Goal: Task Accomplishment & Management: Complete application form

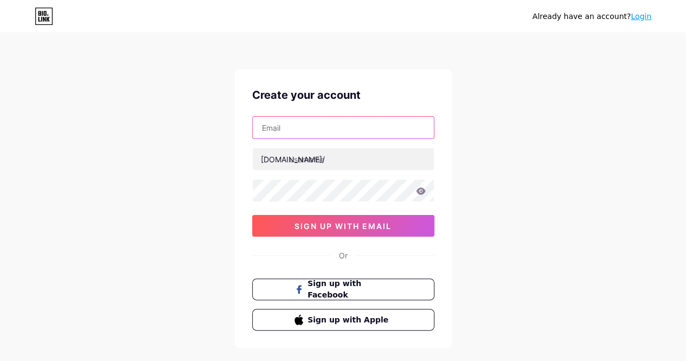
paste input "[PERSON_NAME][EMAIL_ADDRESS][DOMAIN_NAME]"
click at [310, 126] on input "[PERSON_NAME][EMAIL_ADDRESS][DOMAIN_NAME]" at bounding box center [343, 128] width 181 height 22
type input "[PERSON_NAME][EMAIL_ADDRESS][DOMAIN_NAME]"
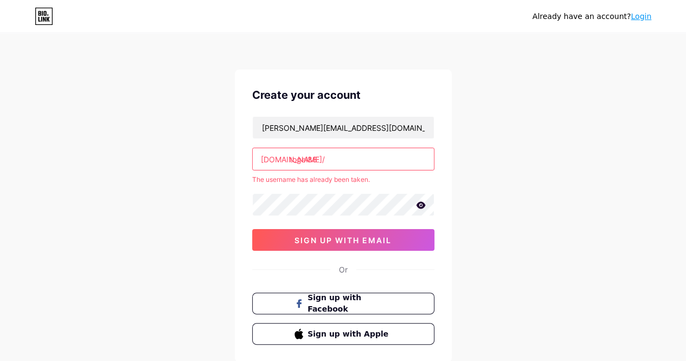
click at [326, 155] on input "togel88" at bounding box center [343, 159] width 181 height 22
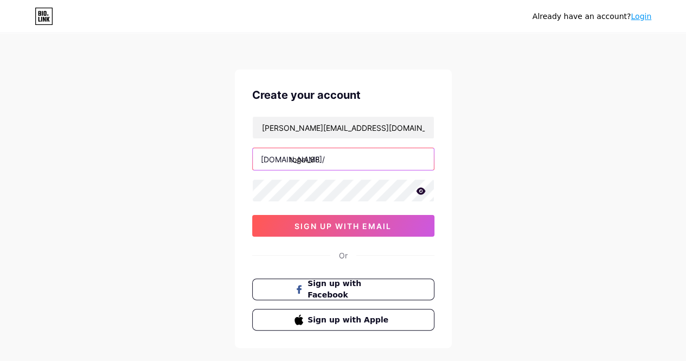
type input "togel_88"
click at [416, 190] on icon at bounding box center [420, 190] width 9 height 7
click at [162, 194] on div "Already have an account? Login Create your account [PERSON_NAME][EMAIL_ADDRESS]…" at bounding box center [343, 207] width 686 height 415
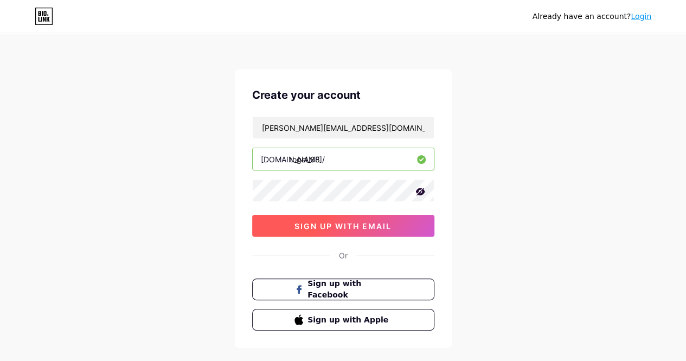
click at [316, 221] on span "sign up with email" at bounding box center [342, 225] width 97 height 9
click at [350, 235] on button "sign up with email" at bounding box center [343, 226] width 182 height 22
click at [346, 230] on button "sign up with email" at bounding box center [343, 226] width 182 height 22
click at [353, 216] on button "sign up with email" at bounding box center [343, 226] width 182 height 22
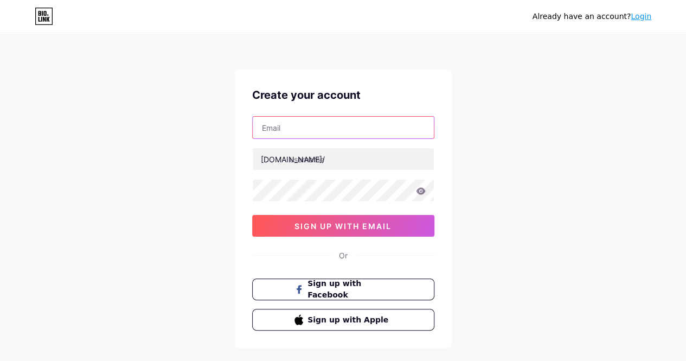
click at [323, 137] on input "text" at bounding box center [343, 128] width 181 height 22
paste input "[PERSON_NAME][EMAIL_ADDRESS][DOMAIN_NAME]"
type input "[PERSON_NAME][EMAIL_ADDRESS][DOMAIN_NAME]"
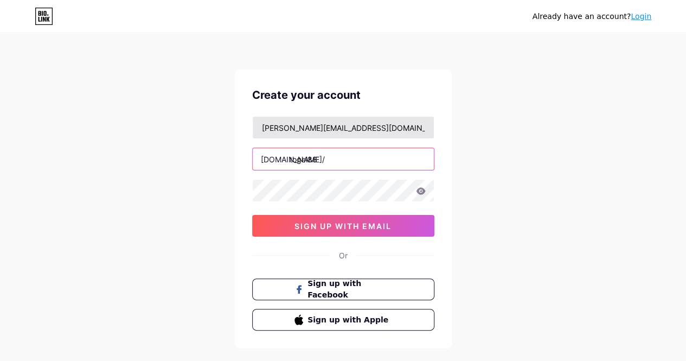
type input "togel88"
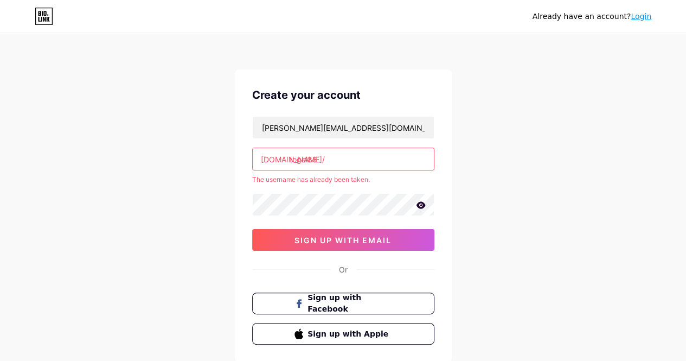
click at [638, 19] on link "Login" at bounding box center [640, 16] width 21 height 9
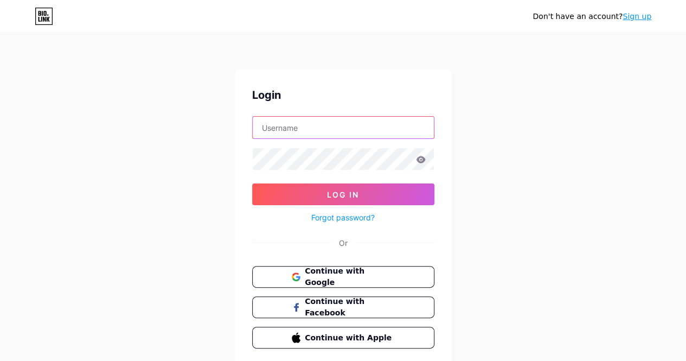
click at [291, 133] on input "text" at bounding box center [343, 128] width 181 height 22
paste input "[PERSON_NAME][EMAIL_ADDRESS][DOMAIN_NAME]"
type input "[PERSON_NAME][EMAIL_ADDRESS][DOMAIN_NAME]"
type input "togel88"
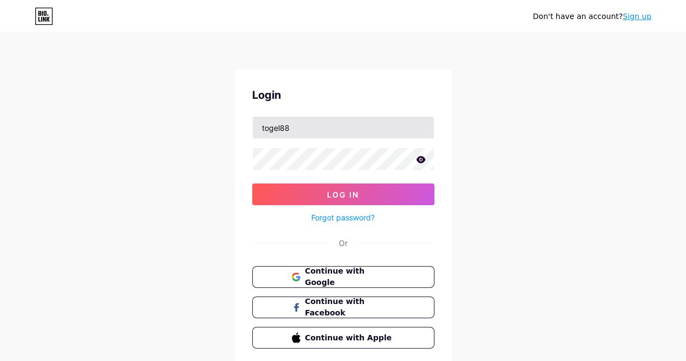
click at [252, 183] on button "Log In" at bounding box center [343, 194] width 182 height 22
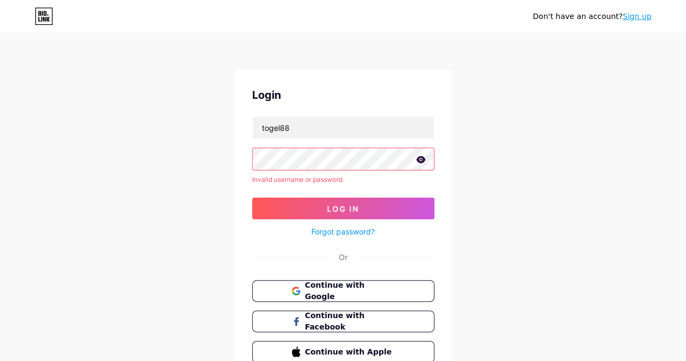
click at [632, 12] on link "Sign up" at bounding box center [636, 16] width 29 height 9
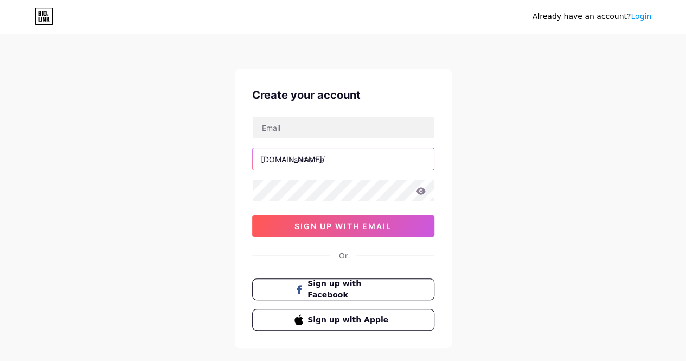
click at [305, 160] on input "text" at bounding box center [343, 159] width 181 height 22
paste input "[DOMAIN_NAME]"
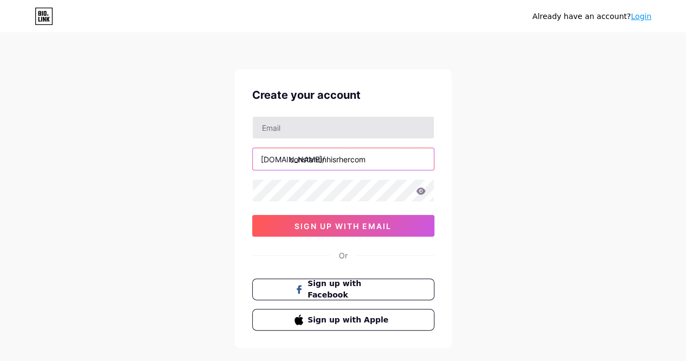
type input "constantinhisrhercom"
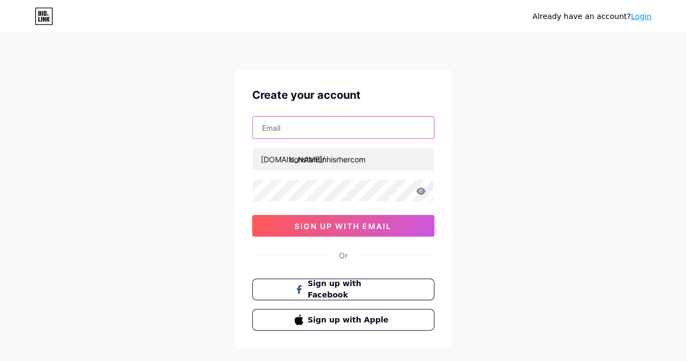
click at [317, 131] on input "text" at bounding box center [343, 128] width 181 height 22
paste input "[PERSON_NAME][EMAIL_ADDRESS][DOMAIN_NAME]"
type input "[PERSON_NAME][EMAIL_ADDRESS][DOMAIN_NAME]"
type input "[DOMAIN_NAME]"
type input "[PERSON_NAME][EMAIL_ADDRESS][DOMAIN_NAME]"
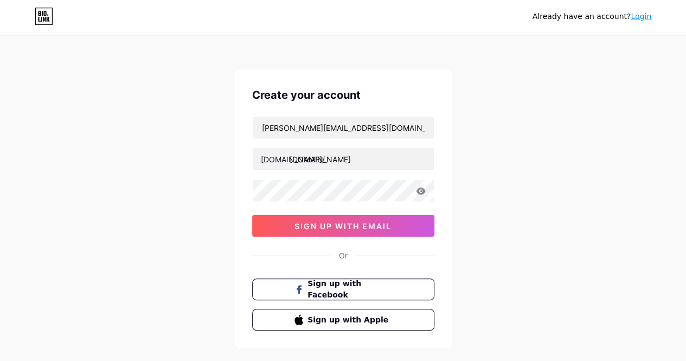
click at [318, 146] on div "[PERSON_NAME][EMAIL_ADDRESS][DOMAIN_NAME] [DOMAIN_NAME]/ [DOMAIN_NAME] 0cAFcWeA…" at bounding box center [343, 176] width 182 height 120
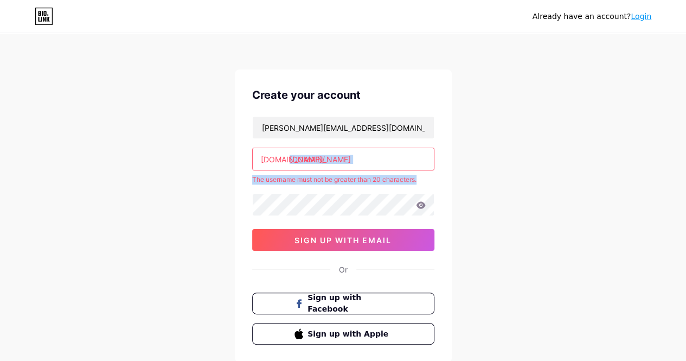
click at [314, 162] on input "[DOMAIN_NAME]" at bounding box center [343, 159] width 181 height 22
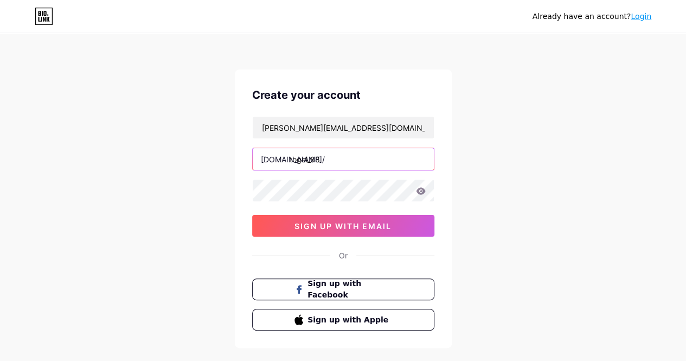
type input "togel_88"
click at [201, 164] on div "Already have an account? Login Create your account [PERSON_NAME][EMAIL_ADDRESS]…" at bounding box center [343, 207] width 686 height 415
click at [340, 208] on div "[PERSON_NAME][EMAIL_ADDRESS][DOMAIN_NAME] [DOMAIN_NAME]/ togel_88 0cAFcWeA4HYe3…" at bounding box center [343, 176] width 182 height 120
click at [252, 215] on button "sign up with email" at bounding box center [343, 226] width 182 height 22
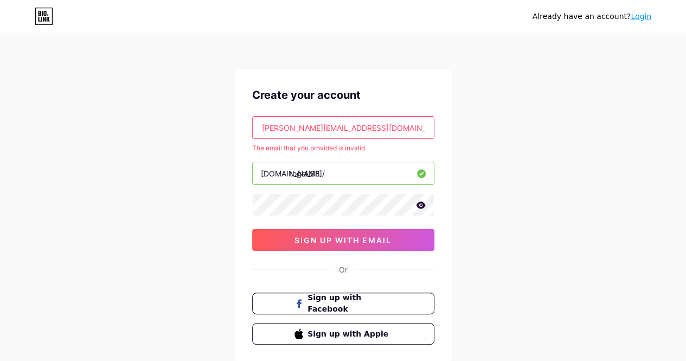
click at [361, 124] on input "[PERSON_NAME][EMAIL_ADDRESS][DOMAIN_NAME]" at bounding box center [343, 128] width 181 height 22
paste input "[EMAIL_ADDRESS]"
type input "[EMAIL_ADDRESS][DOMAIN_NAME]"
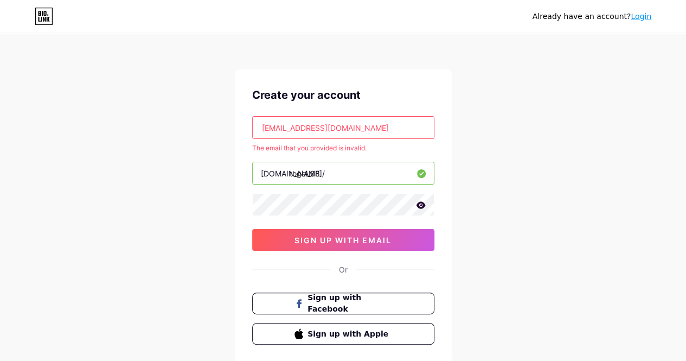
click at [215, 183] on div "Already have an account? Login Create your account [EMAIL_ADDRESS][DOMAIN_NAME]…" at bounding box center [343, 214] width 686 height 429
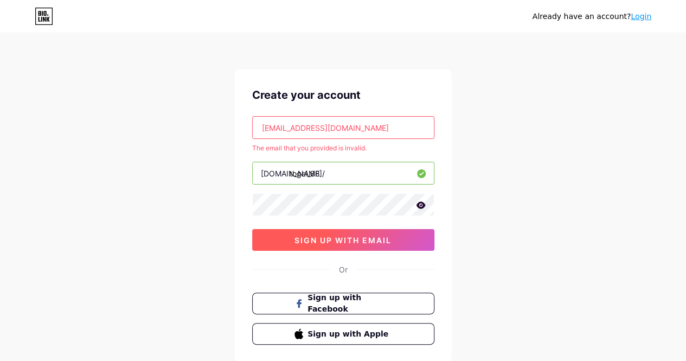
click at [351, 238] on span "sign up with email" at bounding box center [342, 239] width 97 height 9
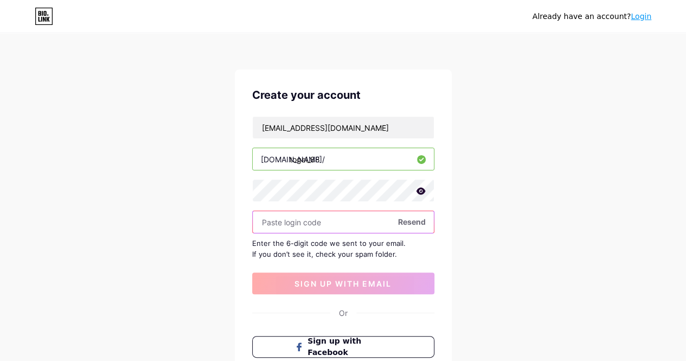
paste input "595414"
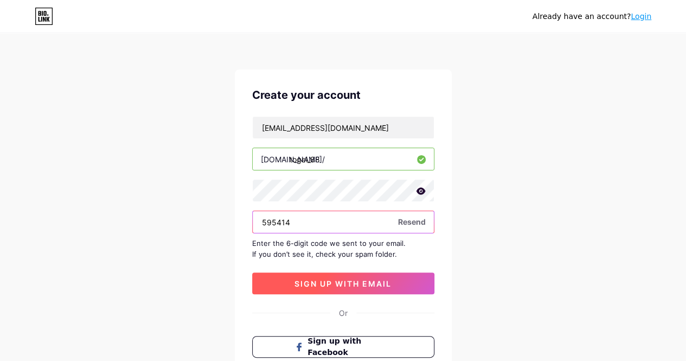
type input "595414"
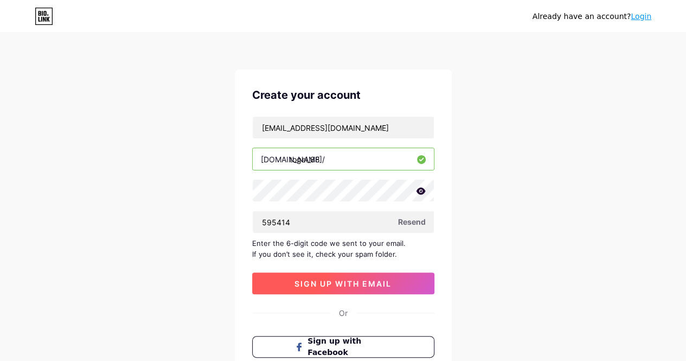
click at [333, 279] on span "sign up with email" at bounding box center [342, 283] width 97 height 9
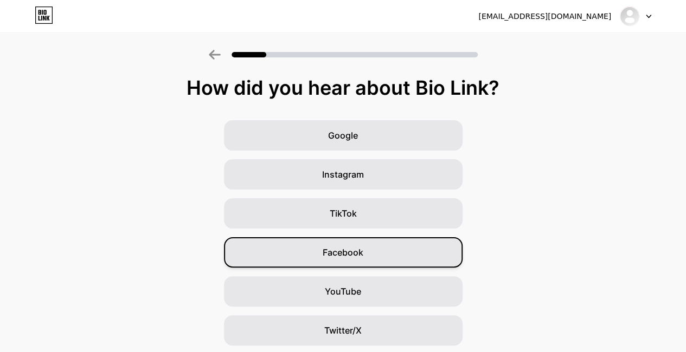
scroll to position [115, 0]
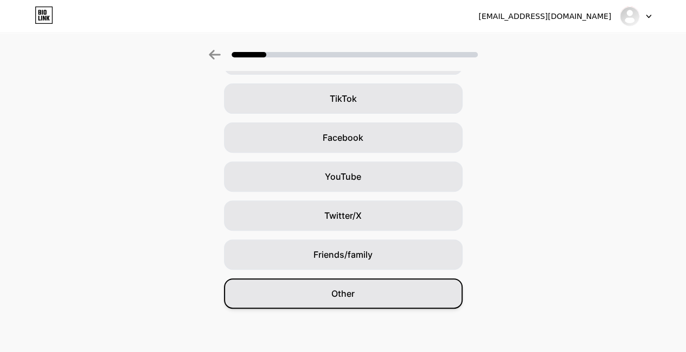
click at [347, 288] on span "Other" at bounding box center [342, 293] width 23 height 13
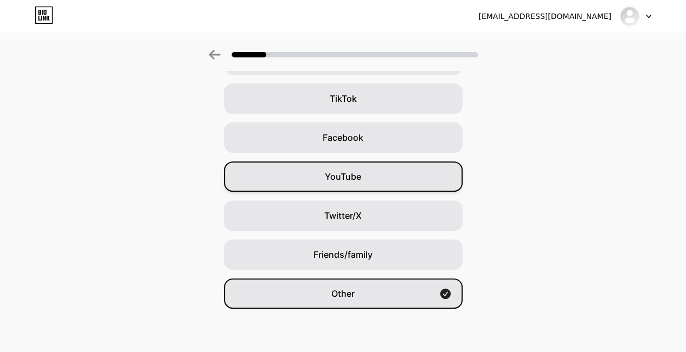
scroll to position [0, 0]
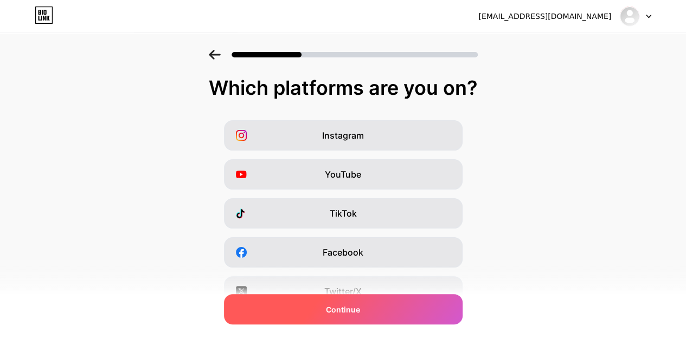
click at [365, 310] on div "Continue" at bounding box center [343, 309] width 239 height 30
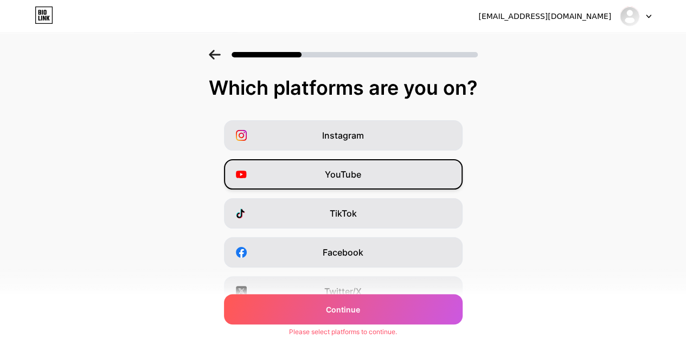
scroll to position [169, 0]
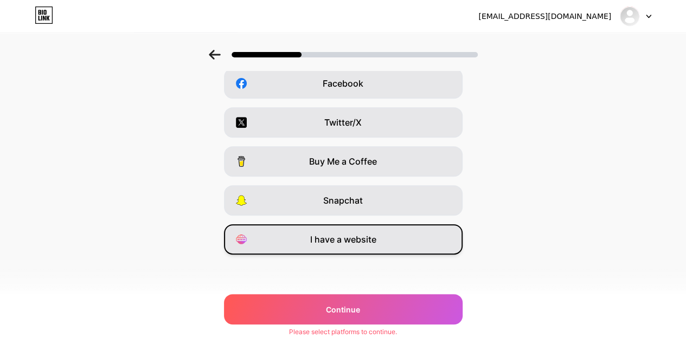
click at [353, 250] on div "I have a website" at bounding box center [343, 239] width 239 height 30
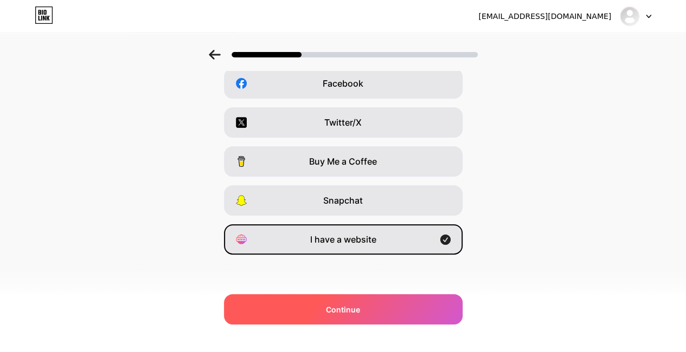
click at [344, 311] on span "Continue" at bounding box center [343, 309] width 34 height 11
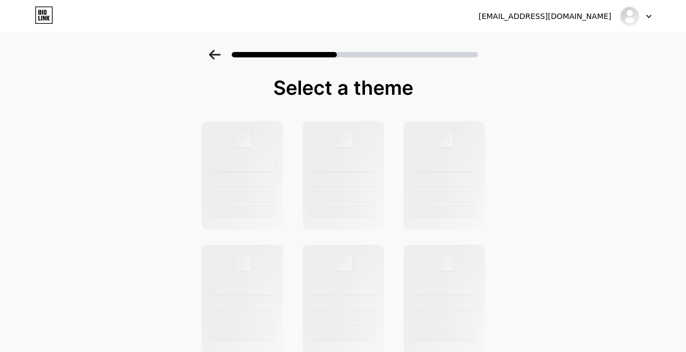
scroll to position [2, 0]
click at [269, 149] on div at bounding box center [242, 174] width 84 height 112
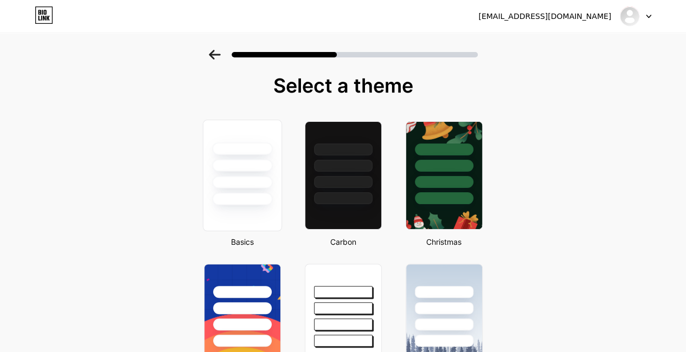
click at [262, 183] on div at bounding box center [242, 182] width 60 height 12
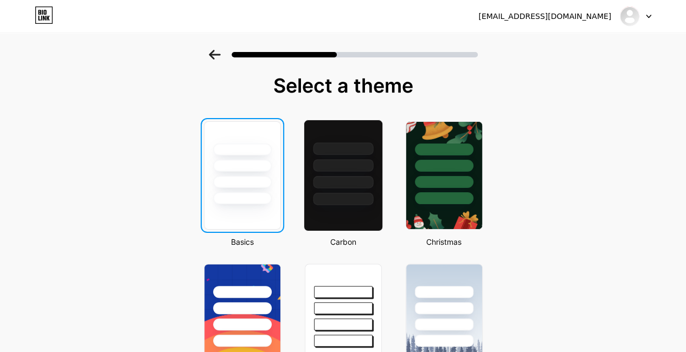
click at [337, 183] on div at bounding box center [343, 182] width 60 height 12
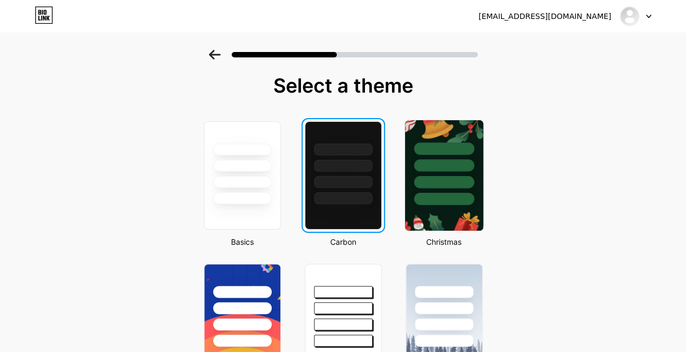
scroll to position [0, 0]
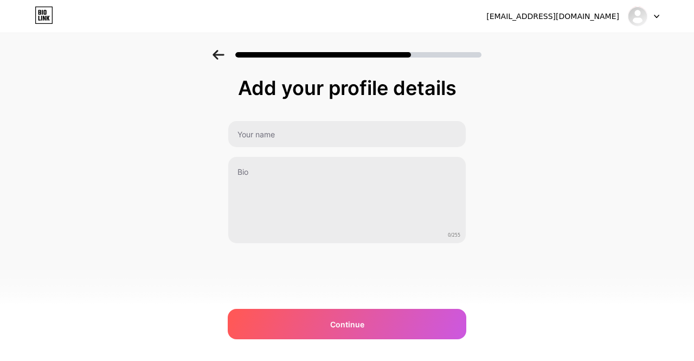
click at [223, 56] on icon at bounding box center [219, 55] width 12 height 10
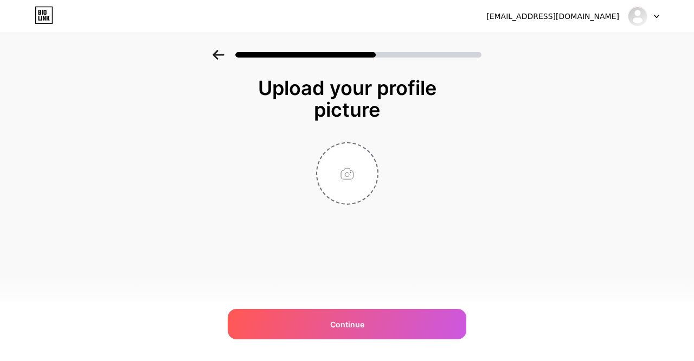
click at [221, 58] on icon at bounding box center [219, 55] width 12 height 10
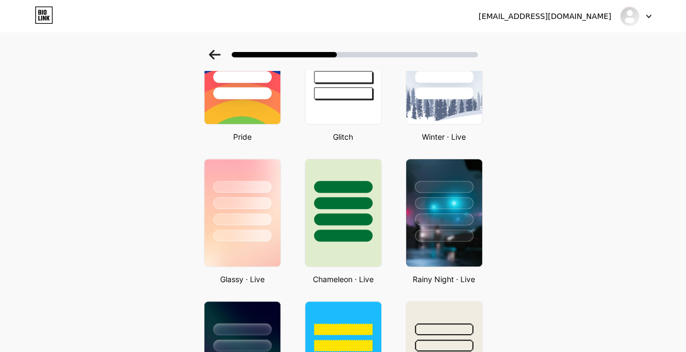
scroll to position [347, 0]
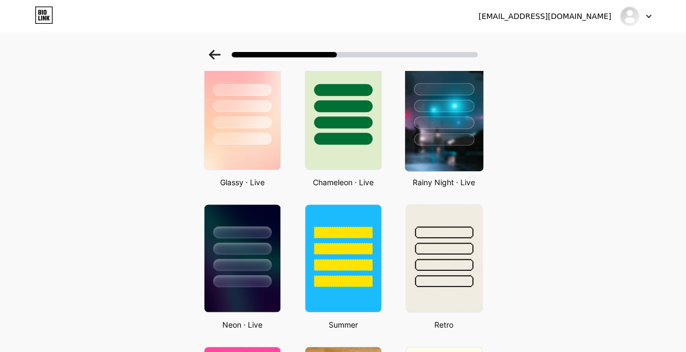
click at [457, 119] on div at bounding box center [444, 123] width 60 height 12
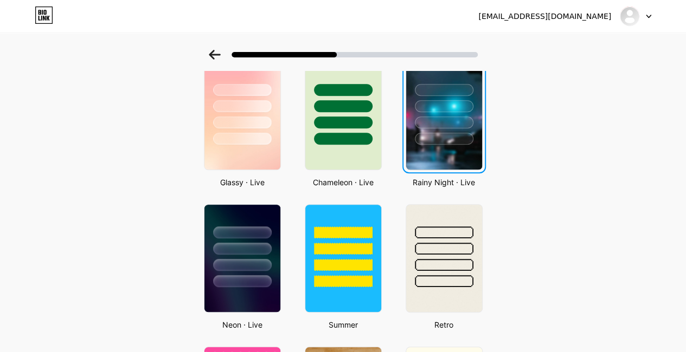
scroll to position [0, 0]
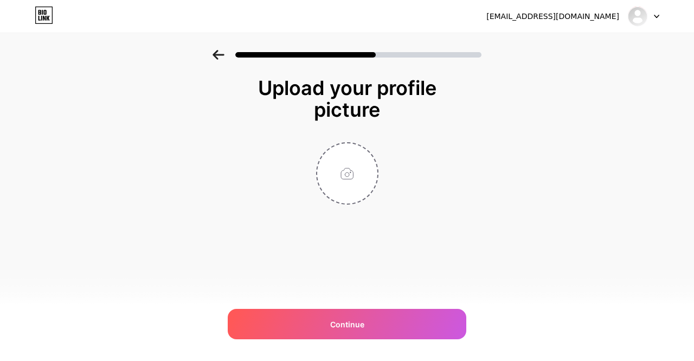
click at [391, 158] on div at bounding box center [347, 173] width 217 height 62
click at [363, 171] on input "file" at bounding box center [347, 173] width 60 height 60
type input "C:\fakepath\logo.png"
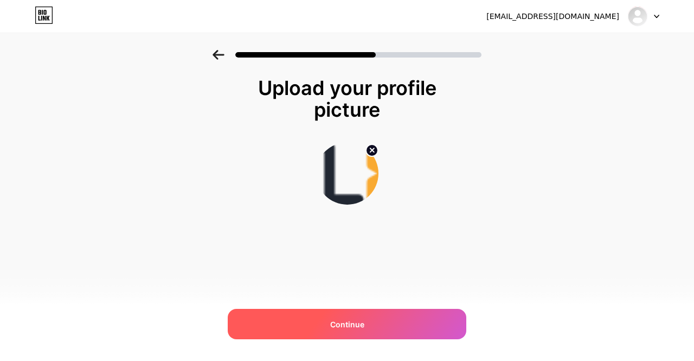
click at [344, 323] on span "Continue" at bounding box center [347, 323] width 34 height 11
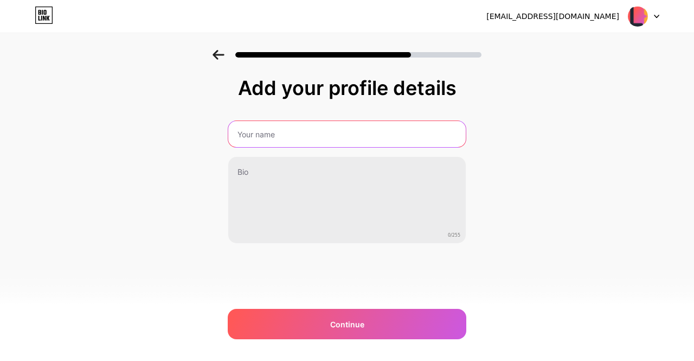
click at [295, 128] on input "text" at bounding box center [346, 134] width 237 height 26
type input "TOGEL88"
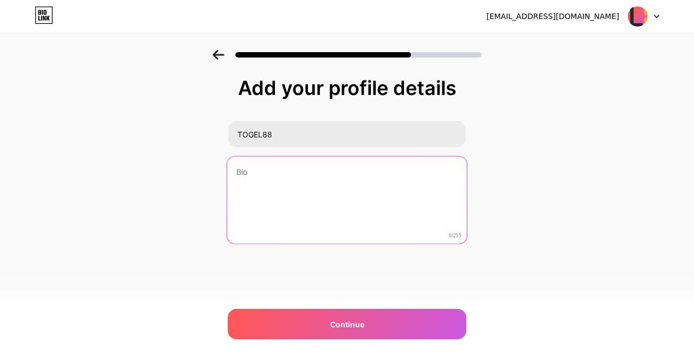
paste textarea "Cari situs togel slot terbaik Togel88 direkomendasi para pecinta permainan toge…"
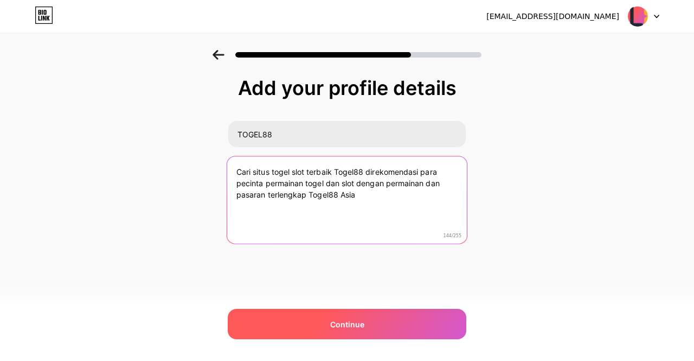
type textarea "Cari situs togel slot terbaik Togel88 direkomendasi para pecinta permainan toge…"
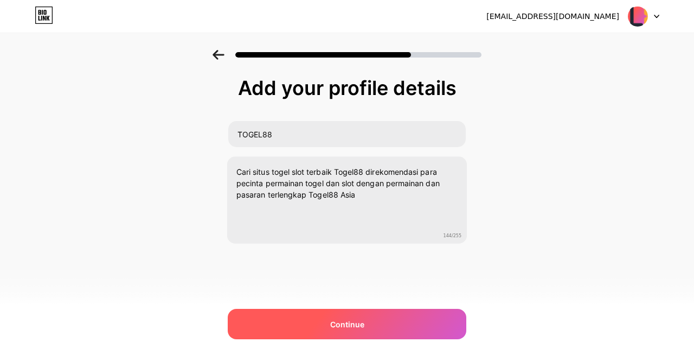
click at [336, 324] on span "Continue" at bounding box center [347, 323] width 34 height 11
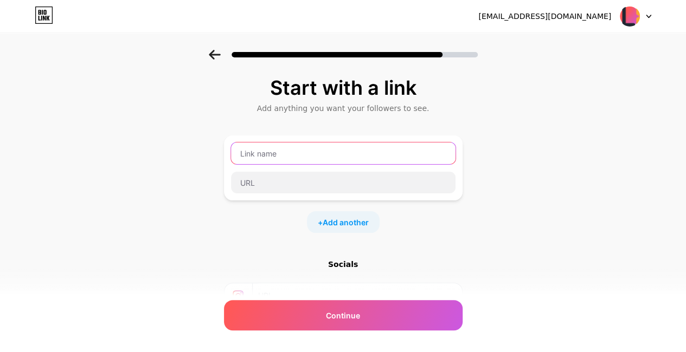
click at [297, 156] on input "text" at bounding box center [343, 154] width 224 height 22
type input "TOGEL88"
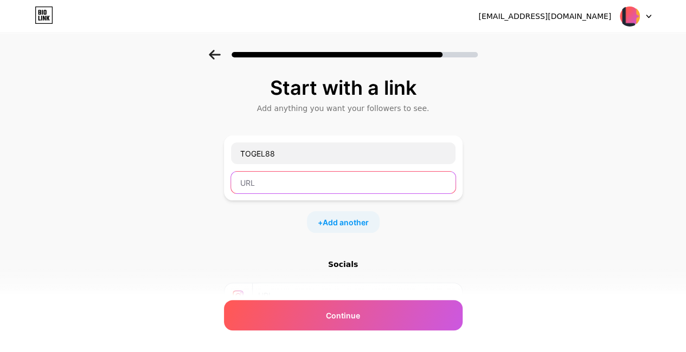
paste input "[URL][DOMAIN_NAME]"
type input "[URL][DOMAIN_NAME]"
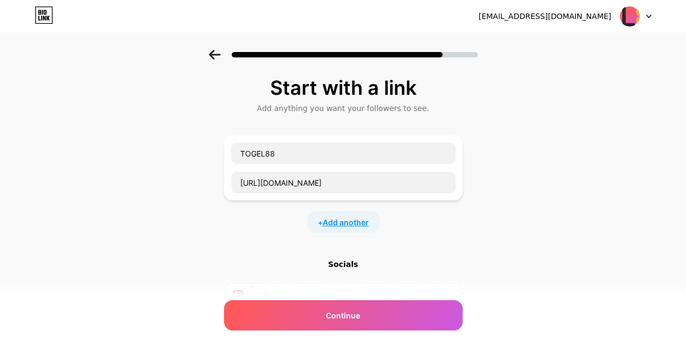
click at [351, 226] on span "Add another" at bounding box center [346, 222] width 46 height 11
drag, startPoint x: 266, startPoint y: 256, endPoint x: 266, endPoint y: 241, distance: 14.6
click at [266, 256] on input "text" at bounding box center [343, 259] width 224 height 22
paste input "[URL][DOMAIN_NAME]"
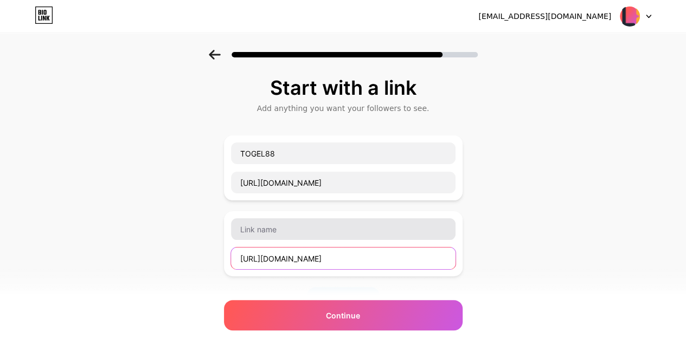
type input "[URL][DOMAIN_NAME]"
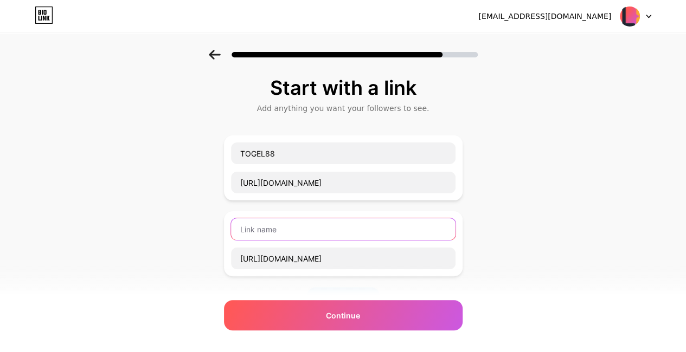
click at [267, 233] on input "text" at bounding box center [343, 229] width 224 height 22
paste input "Daftar Togel"
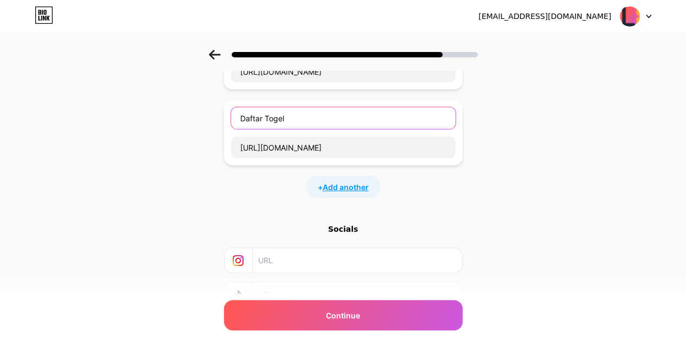
scroll to position [112, 0]
type input "Daftar Togel"
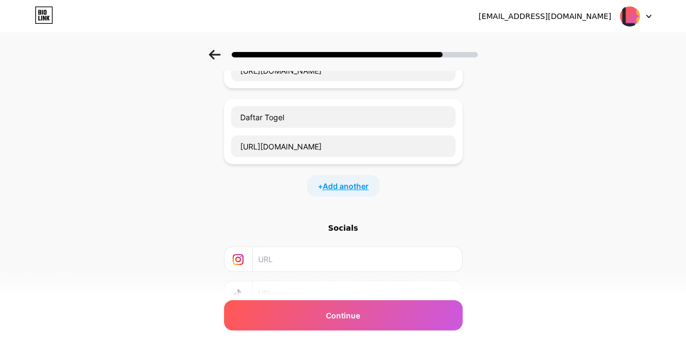
click at [334, 182] on span "Add another" at bounding box center [346, 186] width 46 height 11
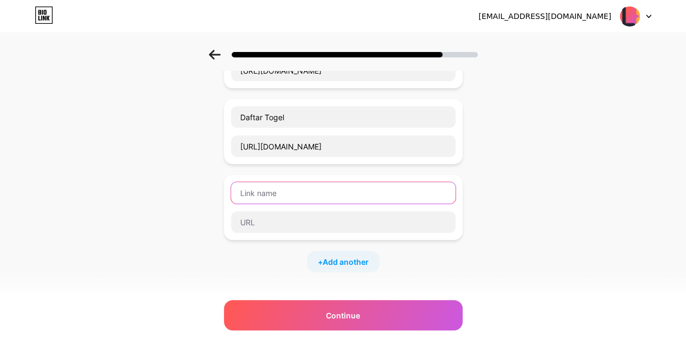
click at [287, 186] on input "text" at bounding box center [343, 193] width 224 height 22
paste input "Link Alternatif"
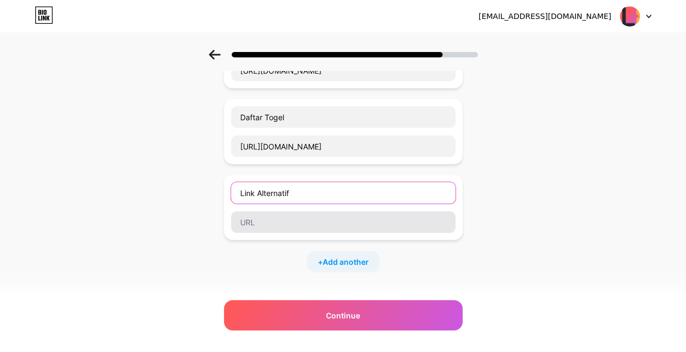
type input "Link Alternatif"
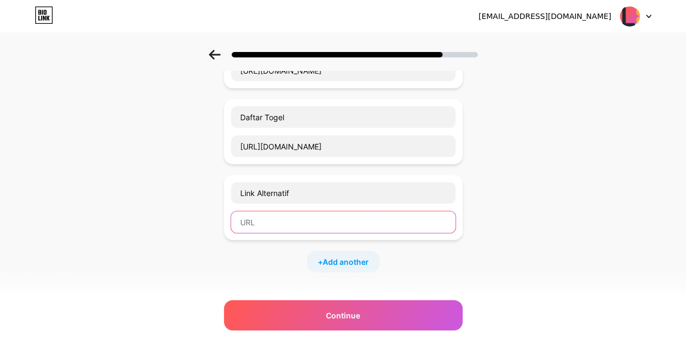
click at [269, 222] on input "text" at bounding box center [343, 222] width 224 height 22
paste input "[URL][DOMAIN_NAME]"
type input "[URL][DOMAIN_NAME]"
click at [324, 252] on div "+ Add another" at bounding box center [343, 262] width 73 height 22
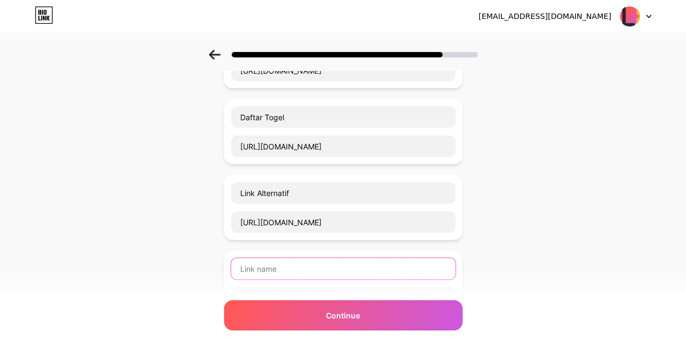
click at [268, 260] on input "text" at bounding box center [343, 269] width 224 height 22
paste input "Togel Online"
type input "Togel Online"
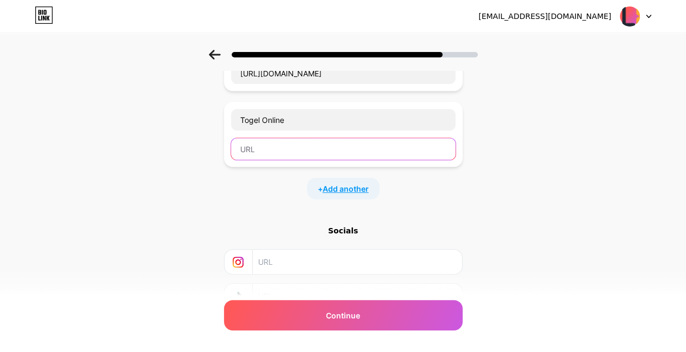
scroll to position [262, 0]
paste input "[URL][DOMAIN_NAME]"
type input "[URL][DOMAIN_NAME]"
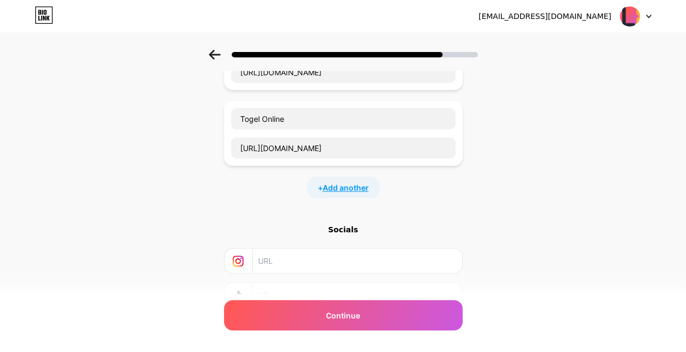
click at [333, 184] on span "Add another" at bounding box center [346, 187] width 46 height 11
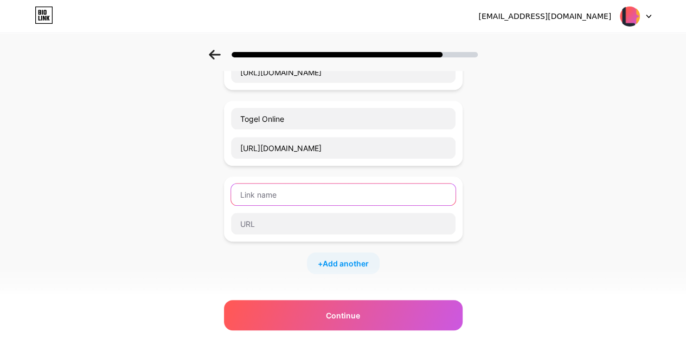
click at [262, 195] on input "text" at bounding box center [343, 195] width 224 height 22
click at [283, 188] on input "text" at bounding box center [343, 195] width 224 height 22
paste input "[PERSON_NAME]"
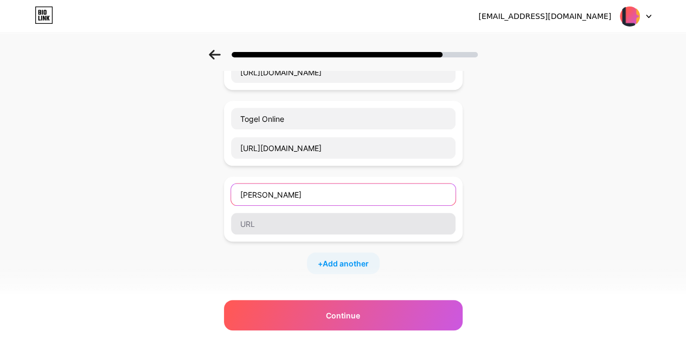
type input "[PERSON_NAME]"
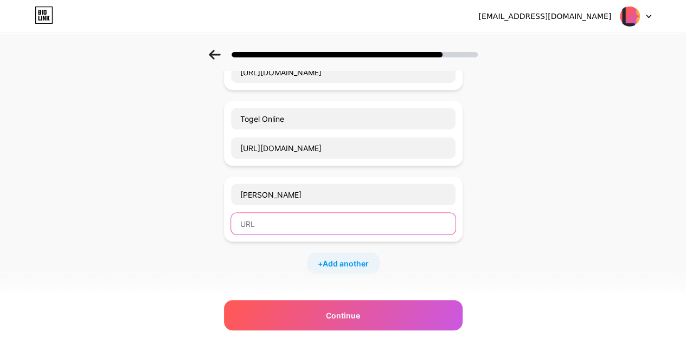
click at [277, 216] on input "text" at bounding box center [343, 224] width 224 height 22
paste input "[URL][DOMAIN_NAME]"
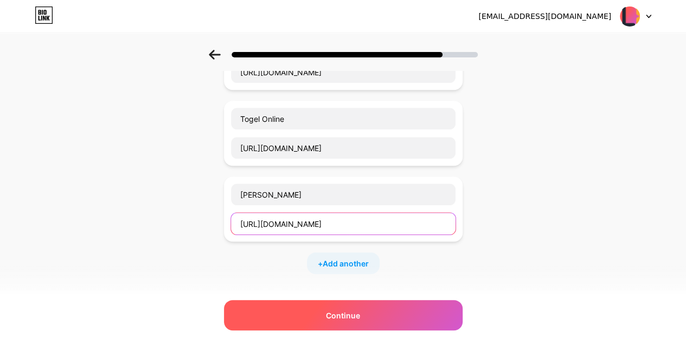
type input "[URL][DOMAIN_NAME]"
click at [350, 309] on div "Continue" at bounding box center [343, 315] width 239 height 30
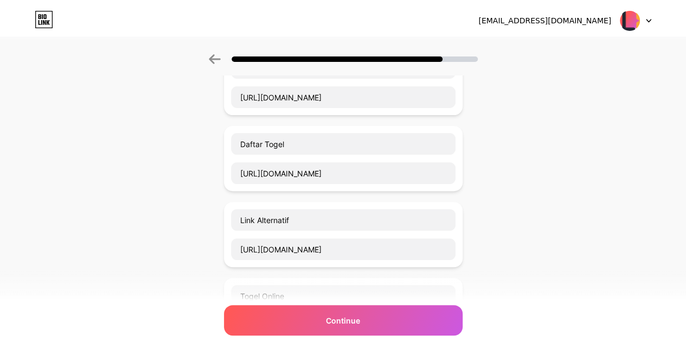
scroll to position [0, 0]
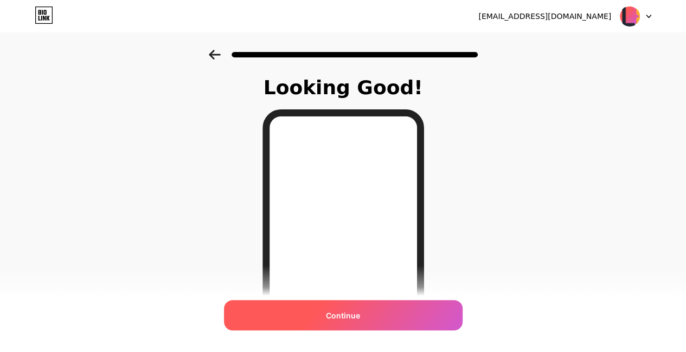
click at [330, 312] on div "Continue" at bounding box center [343, 315] width 239 height 30
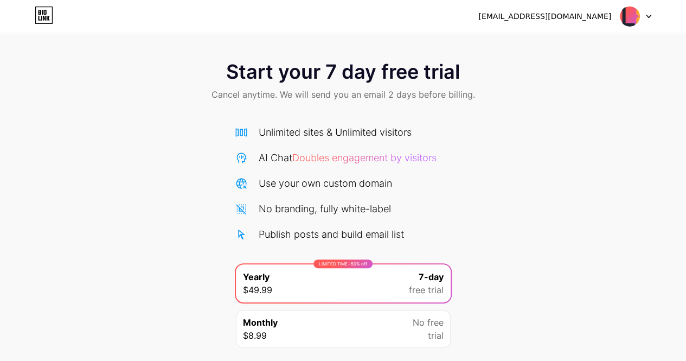
scroll to position [75, 0]
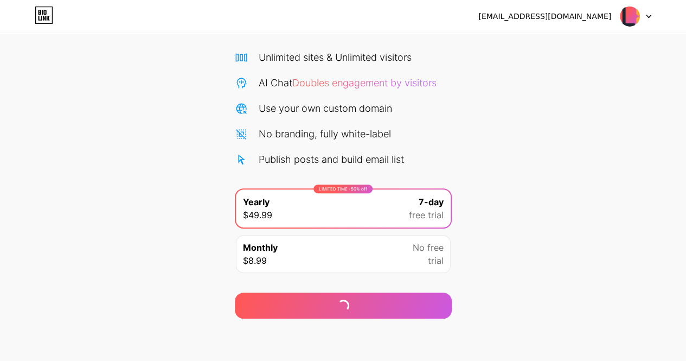
click at [334, 262] on div "Monthly $8.99 No free trial" at bounding box center [343, 254] width 215 height 38
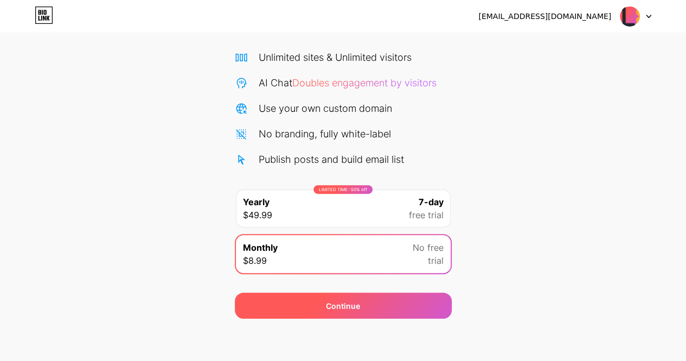
click at [390, 308] on div "Continue" at bounding box center [343, 305] width 217 height 26
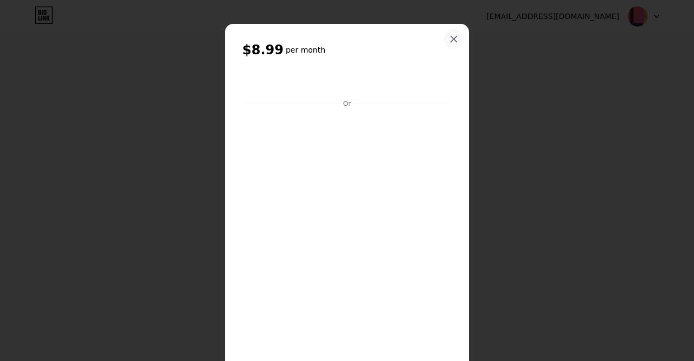
click at [445, 34] on div at bounding box center [454, 39] width 20 height 20
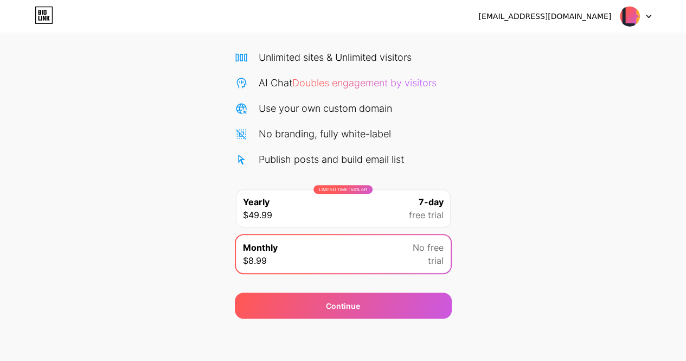
scroll to position [0, 0]
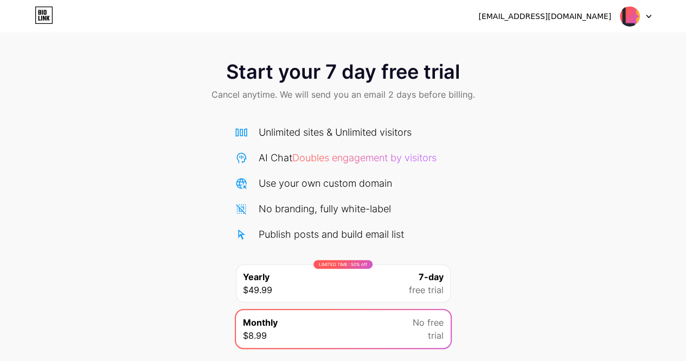
click at [631, 28] on div "[EMAIL_ADDRESS][DOMAIN_NAME] Logout" at bounding box center [343, 16] width 686 height 33
click at [630, 21] on img at bounding box center [629, 16] width 21 height 21
click at [54, 11] on div "[EMAIL_ADDRESS][DOMAIN_NAME] Logout" at bounding box center [343, 17] width 686 height 20
click at [45, 15] on icon at bounding box center [44, 12] width 3 height 5
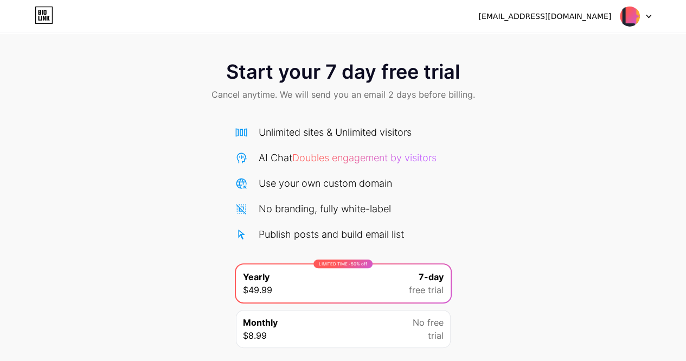
scroll to position [75, 0]
